Goal: Communication & Community: Ask a question

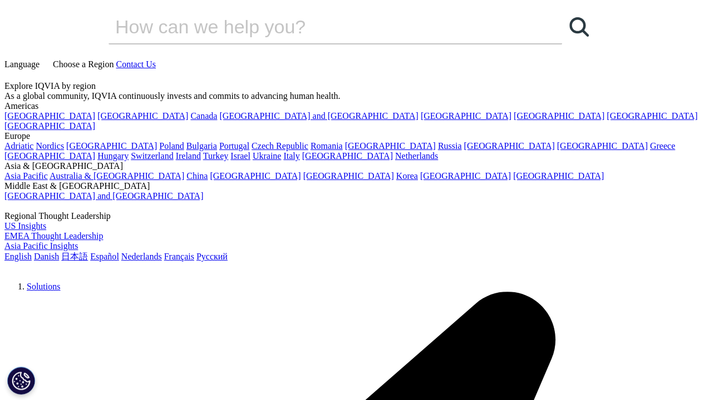
select select "Sales"
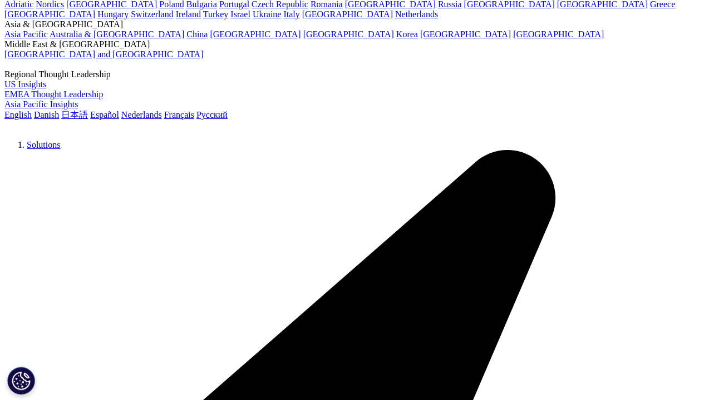
type input "Mark"
type input "Williams"
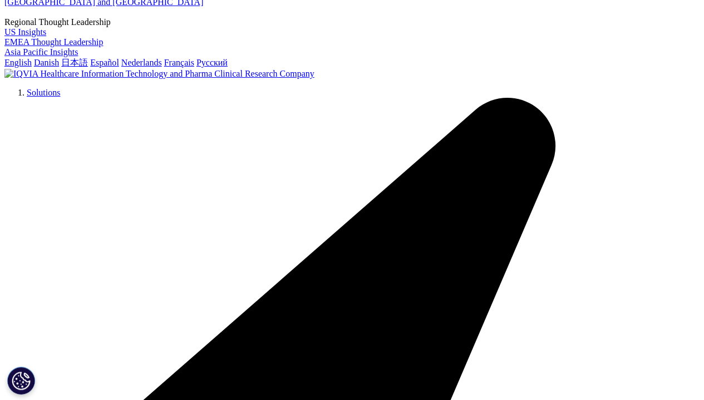
type input "NIL"
type input "Liebherr-International"
select select "Analytics Solutions"
type input "Liebherr-International"
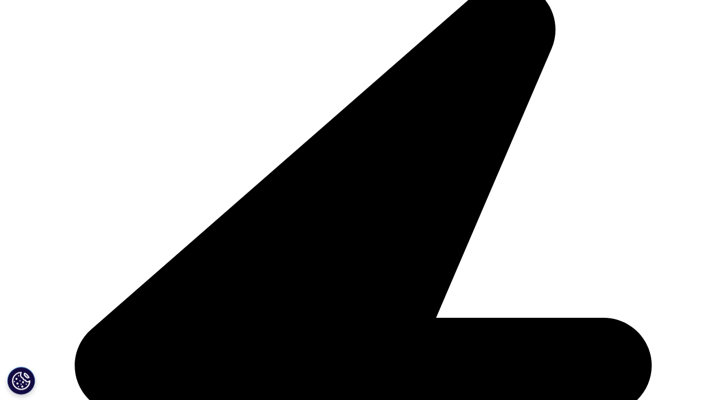
type input "M.williams@corporate-Liebherr.us"
type input "6312511344"
select select "[GEOGRAPHIC_DATA]"
type input "6312511344"
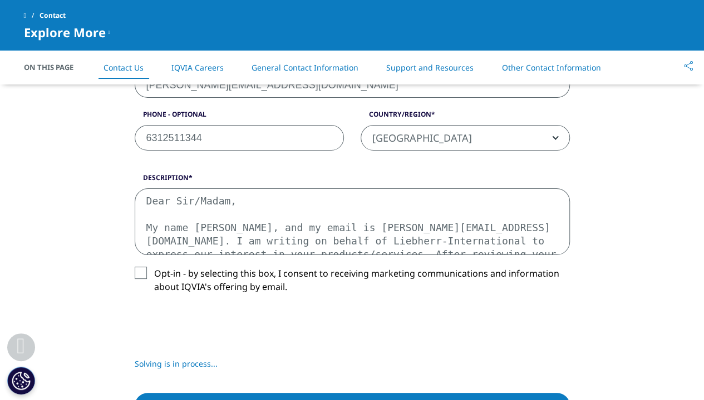
scroll to position [192, 0]
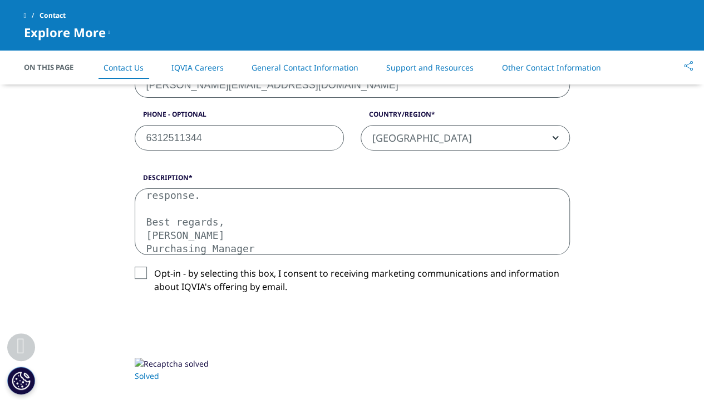
type textarea "Dear Sir/Madam, My name Mark Williams, and my email is M.williams@corporate-Lie…"
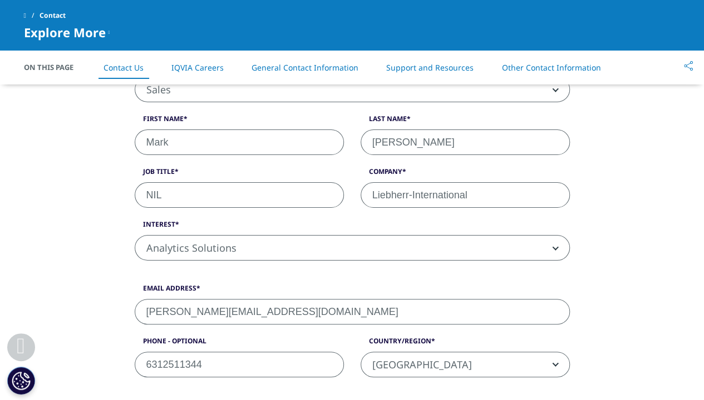
scroll to position [301, 0]
